Goal: Task Accomplishment & Management: Complete application form

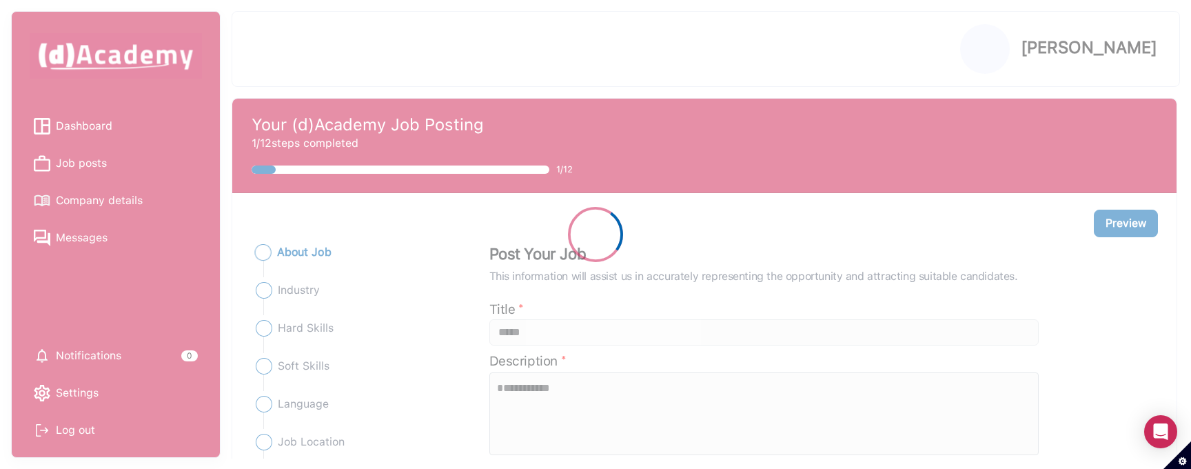
click at [342, 327] on div at bounding box center [595, 234] width 1191 height 469
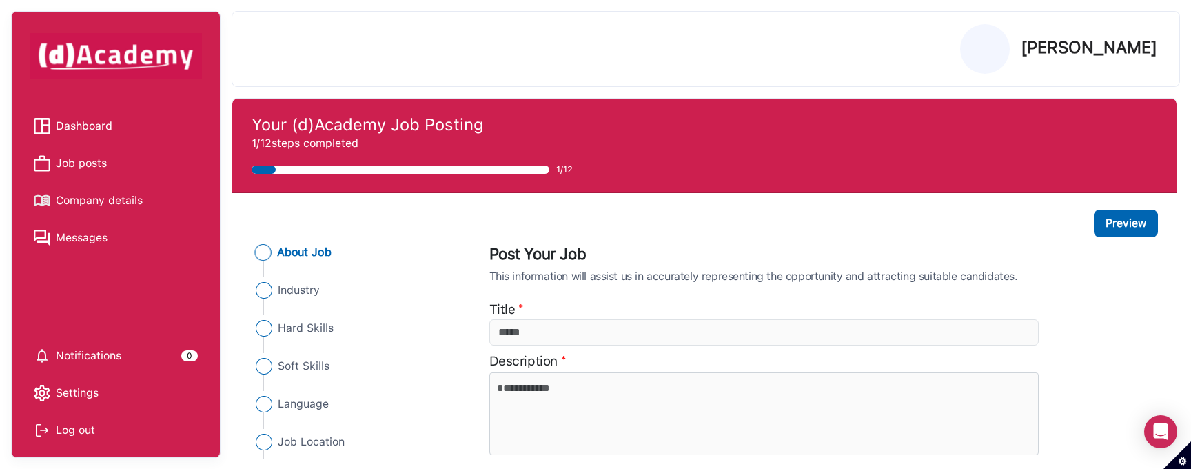
click at [1039, 362] on div "Description *" at bounding box center [764, 406] width 566 height 110
click at [318, 324] on span "Hard Skills" at bounding box center [305, 328] width 56 height 17
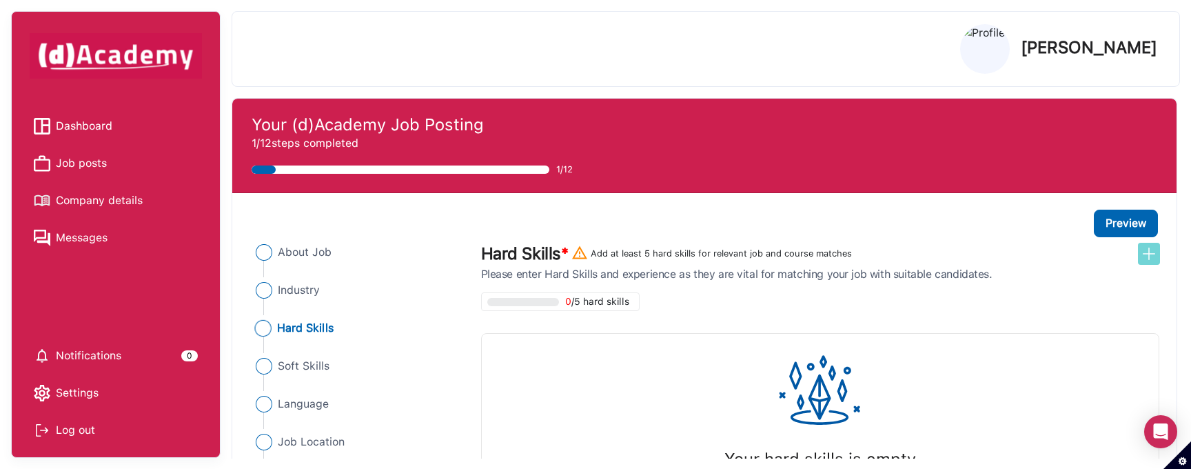
click at [1156, 256] on img at bounding box center [1148, 253] width 17 height 17
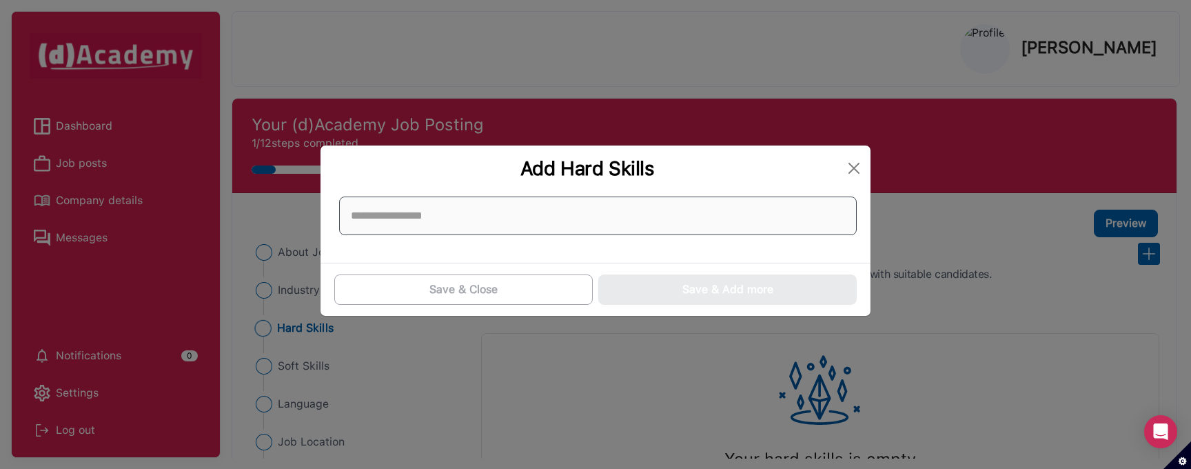
click at [488, 212] on input at bounding box center [597, 215] width 517 height 39
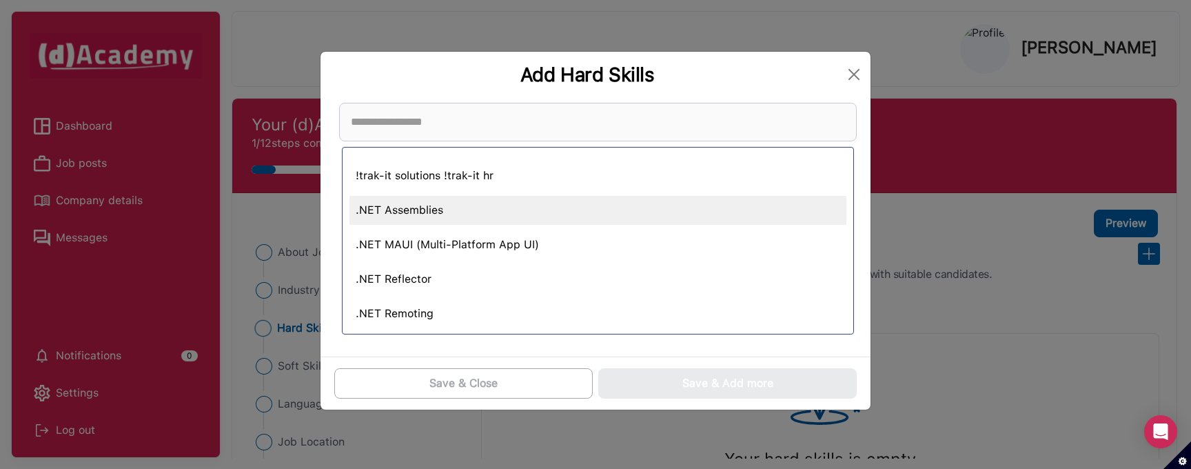
click at [434, 211] on div ".NET Assemblies" at bounding box center [597, 210] width 497 height 29
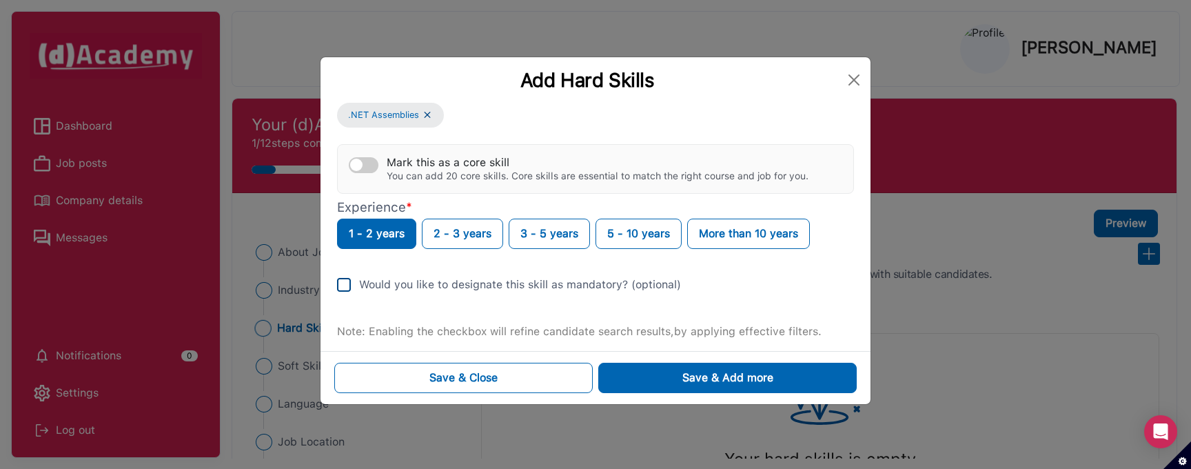
click at [341, 284] on img at bounding box center [344, 285] width 14 height 14
